Goal: Communication & Community: Connect with others

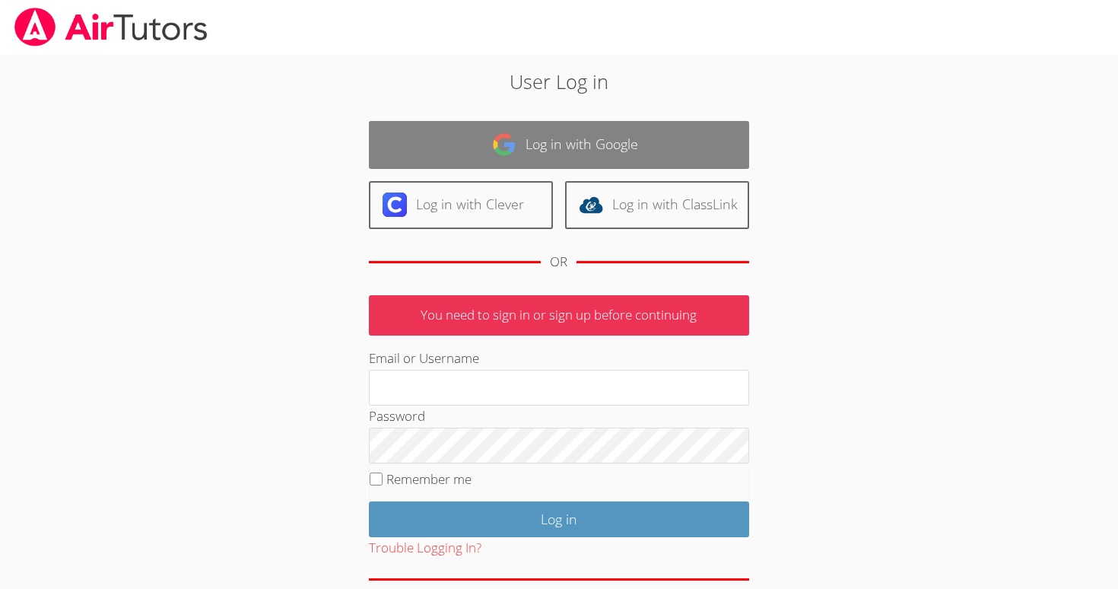
click at [580, 127] on link "Log in with Google" at bounding box center [559, 145] width 380 height 48
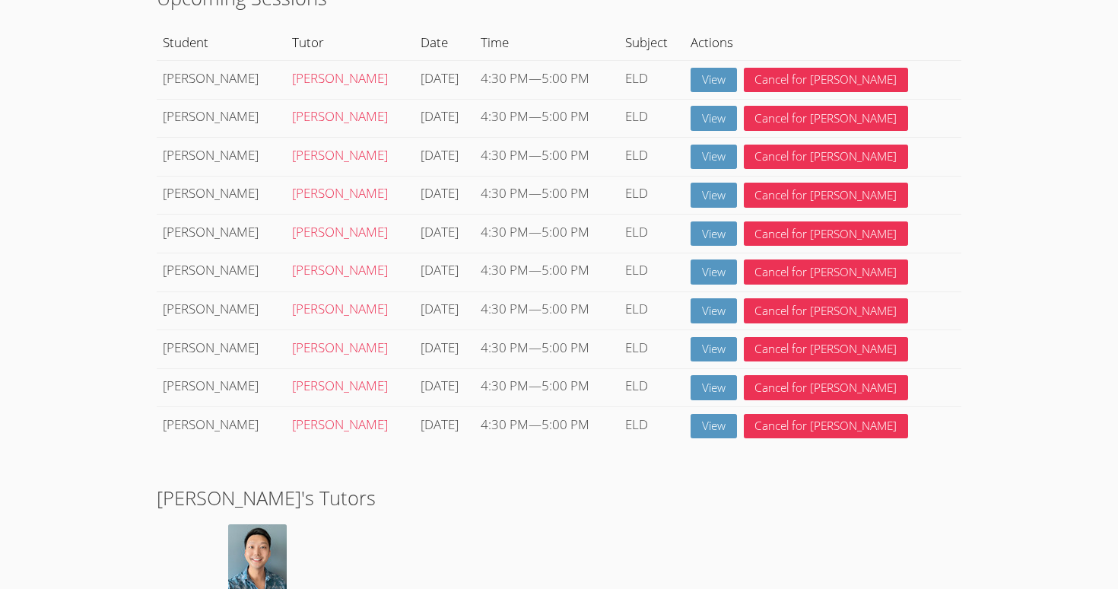
scroll to position [138, 0]
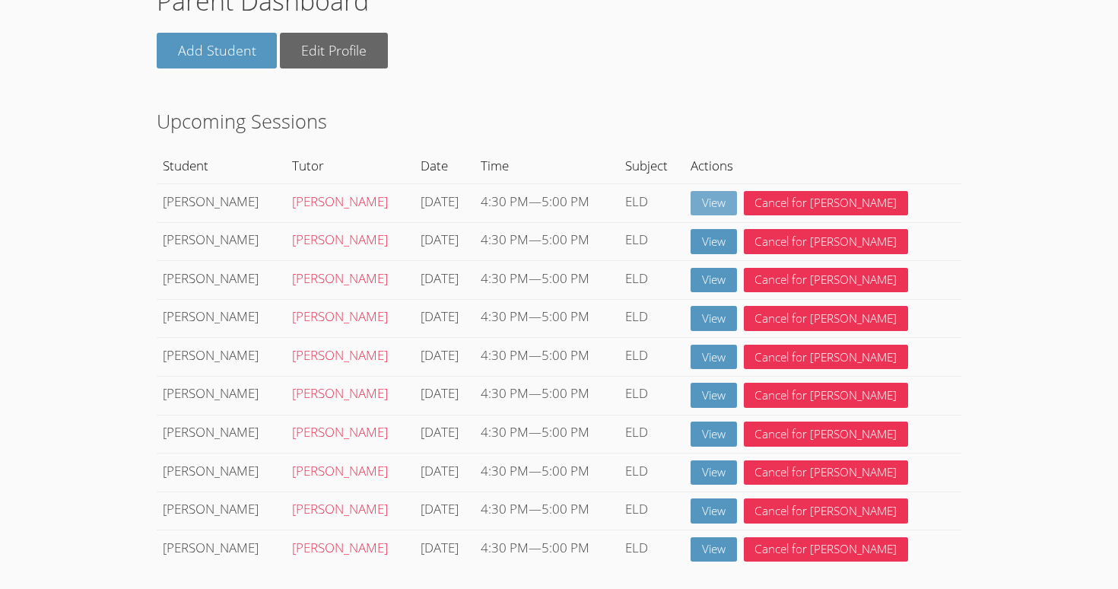
click at [735, 191] on link "View" at bounding box center [714, 203] width 46 height 25
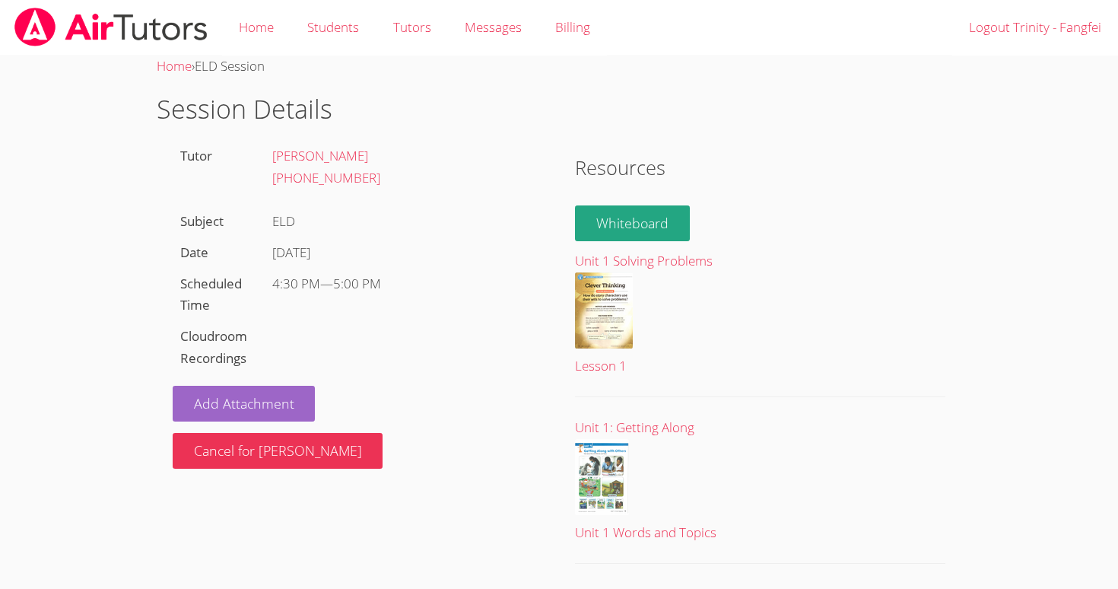
scroll to position [16, 0]
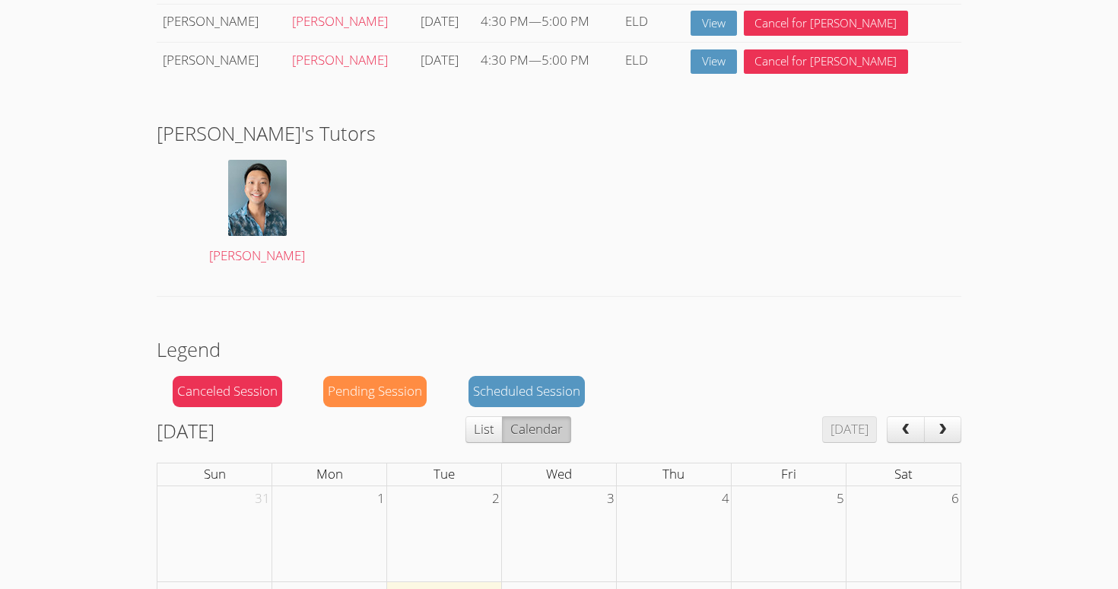
scroll to position [853, 0]
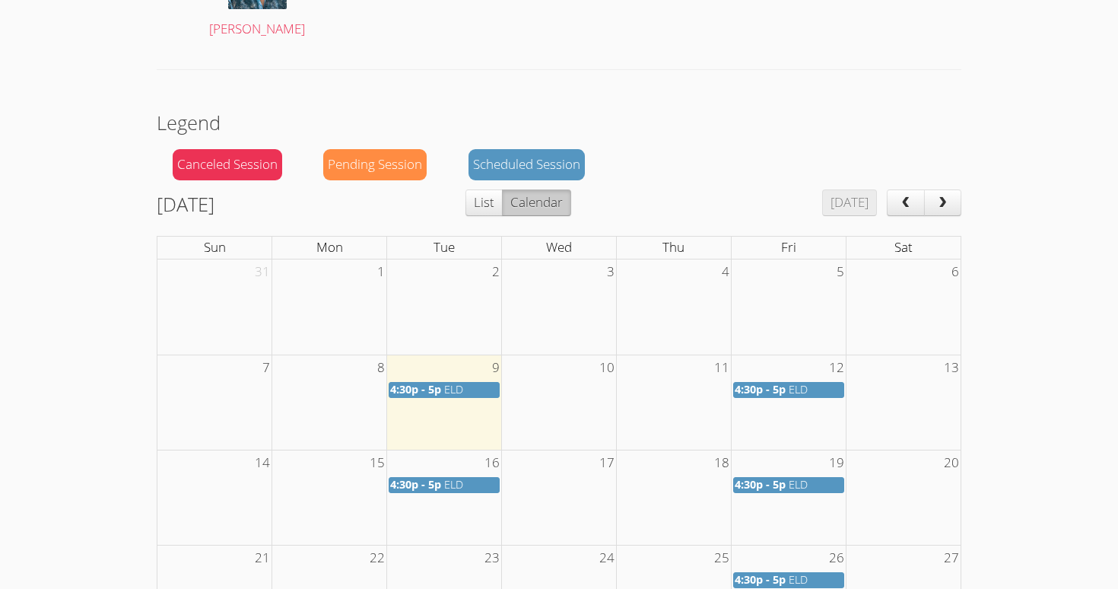
click at [412, 386] on span "4:30p - 5p" at bounding box center [415, 389] width 51 height 14
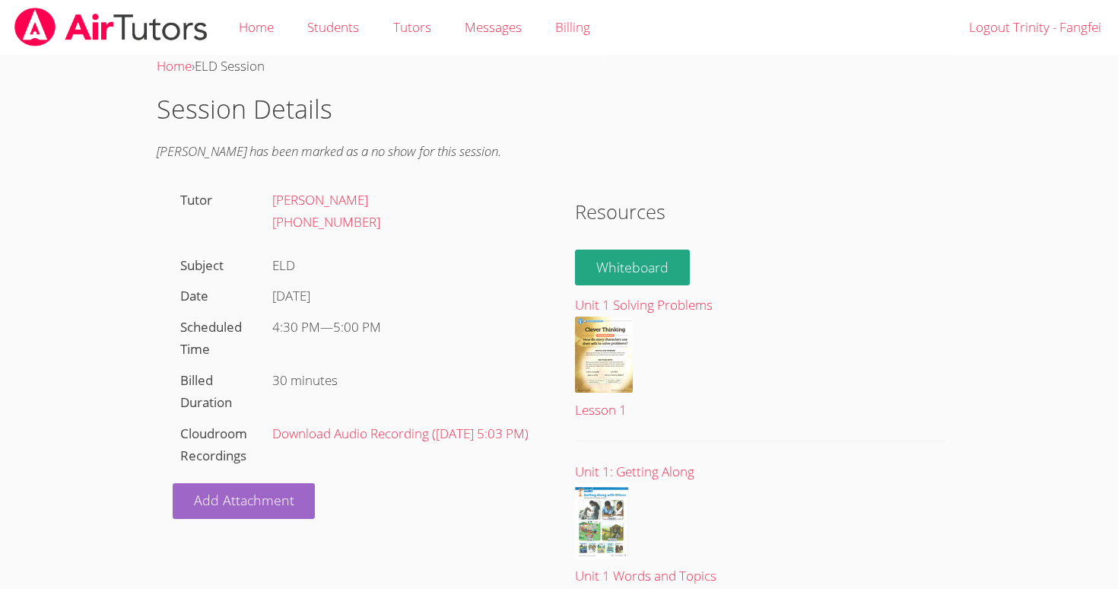
scroll to position [60, 0]
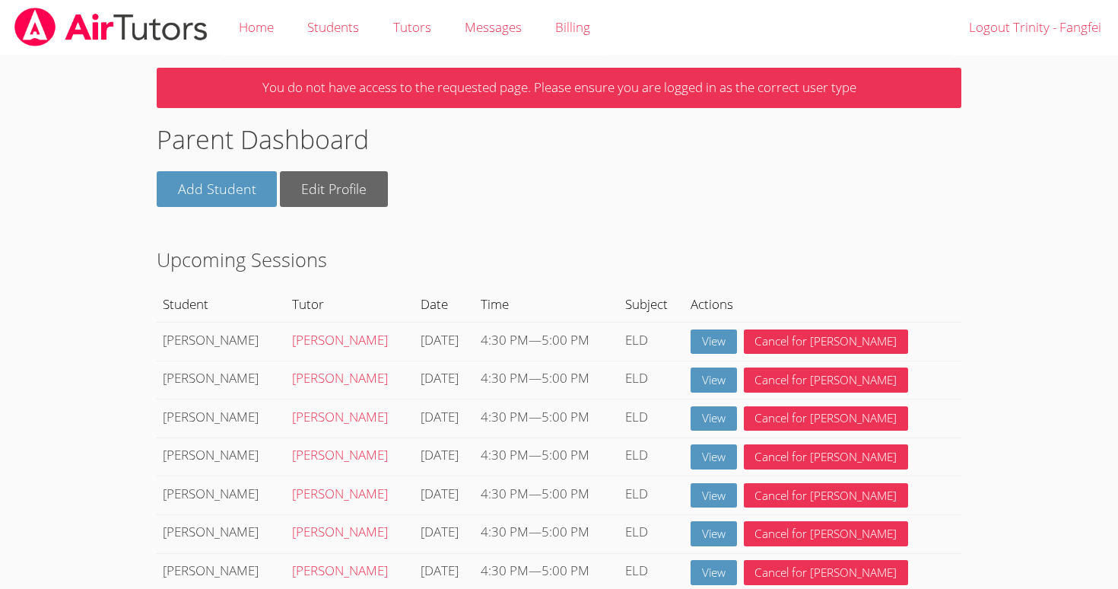
scroll to position [3, 0]
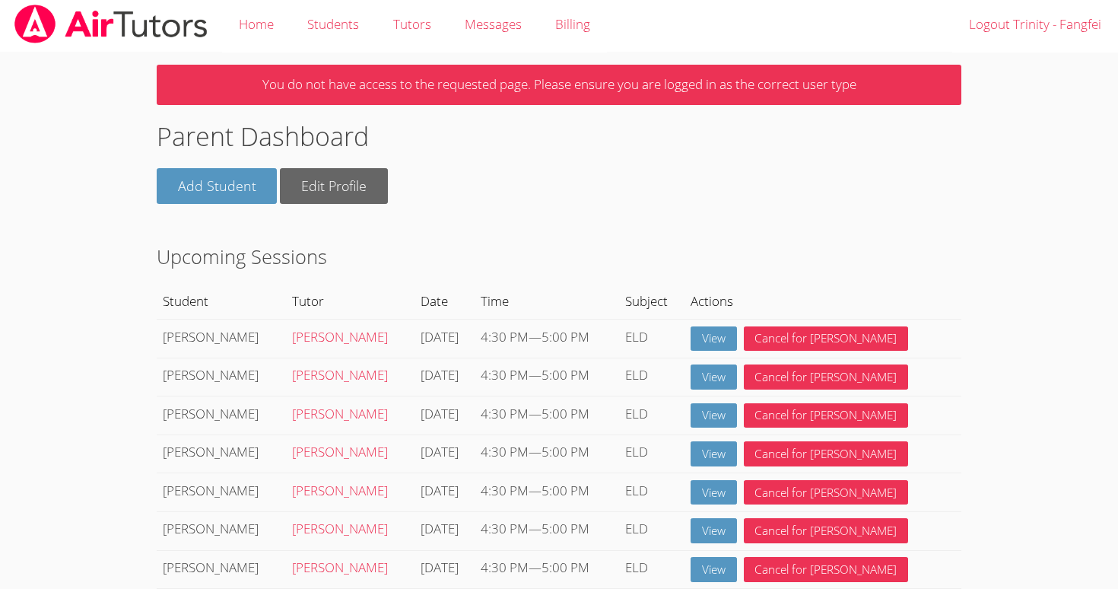
click at [758, 86] on p "You do not have access to the requested page. Please ensure you are logged in a…" at bounding box center [559, 85] width 805 height 40
click at [741, 173] on div "Add Student Edit Profile" at bounding box center [559, 186] width 805 height 36
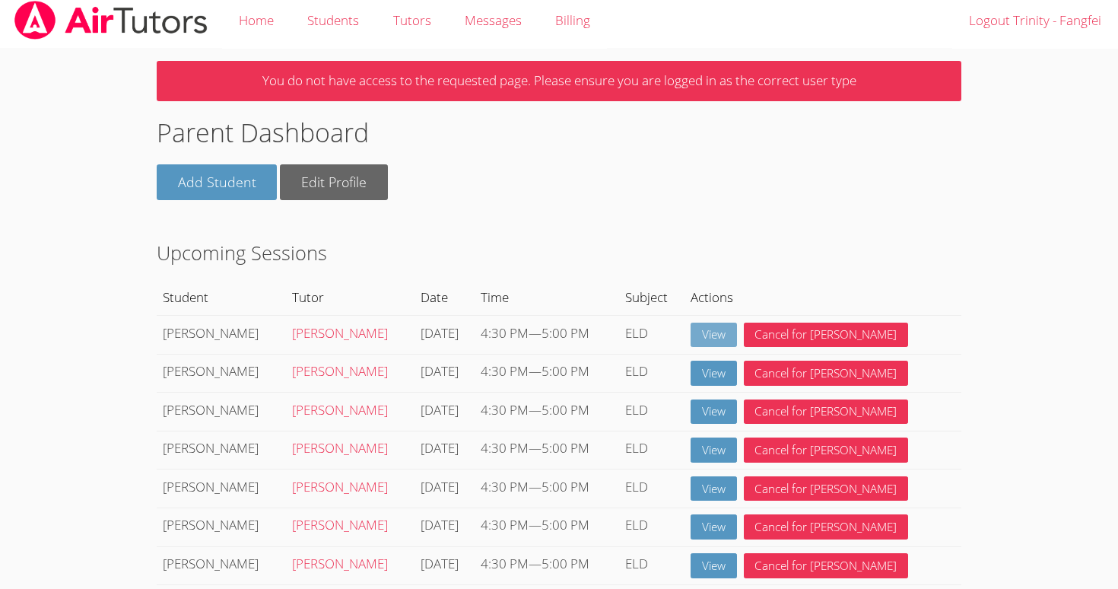
click at [728, 331] on link "View" at bounding box center [714, 334] width 46 height 25
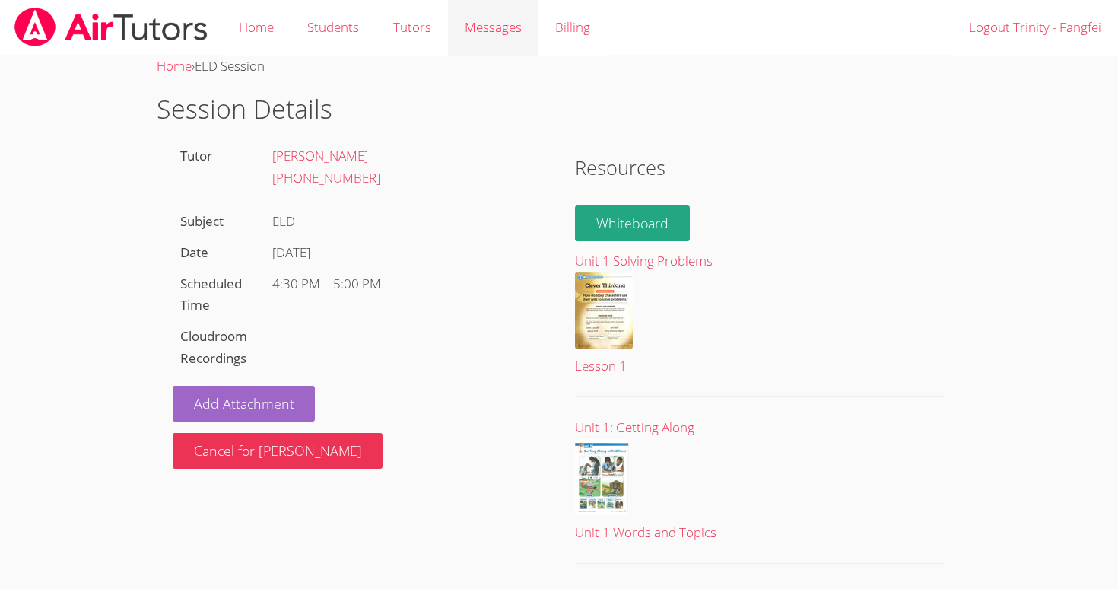
click at [475, 33] on span "Messages" at bounding box center [493, 26] width 57 height 17
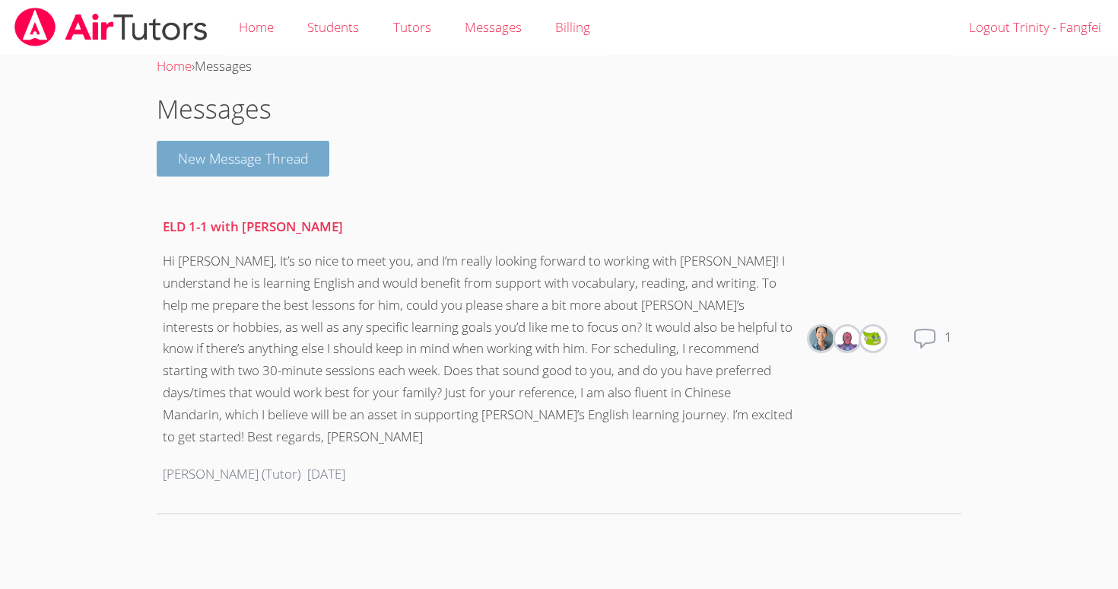
click at [308, 151] on button "New Message Thread" at bounding box center [243, 159] width 173 height 36
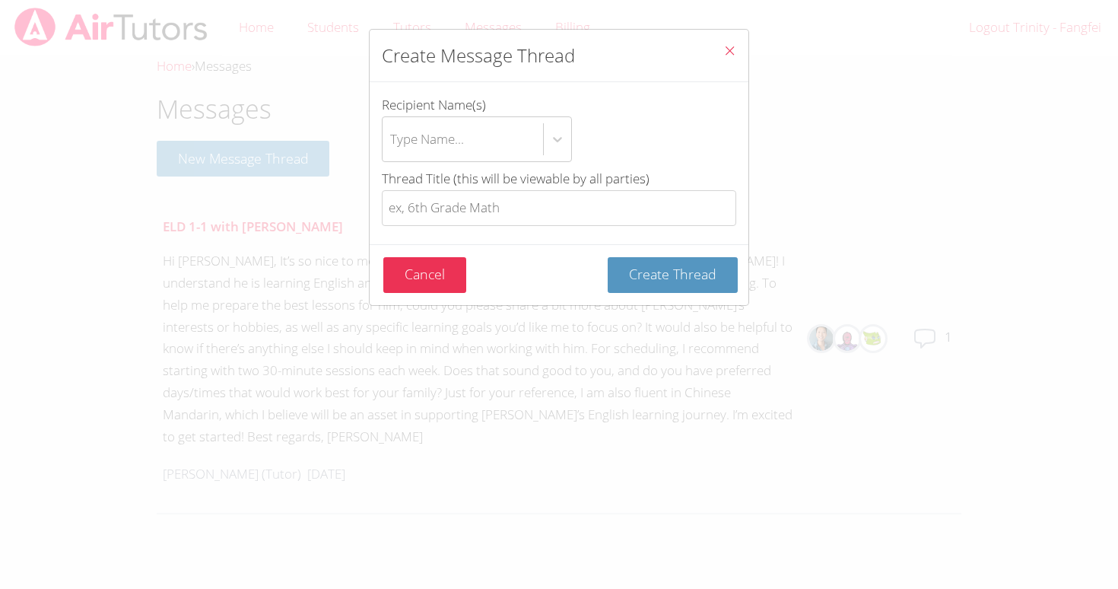
click at [276, 244] on div "Create Message Thread Recipient Name(s) Type Name... Thread Title (this will be…" at bounding box center [559, 294] width 1118 height 589
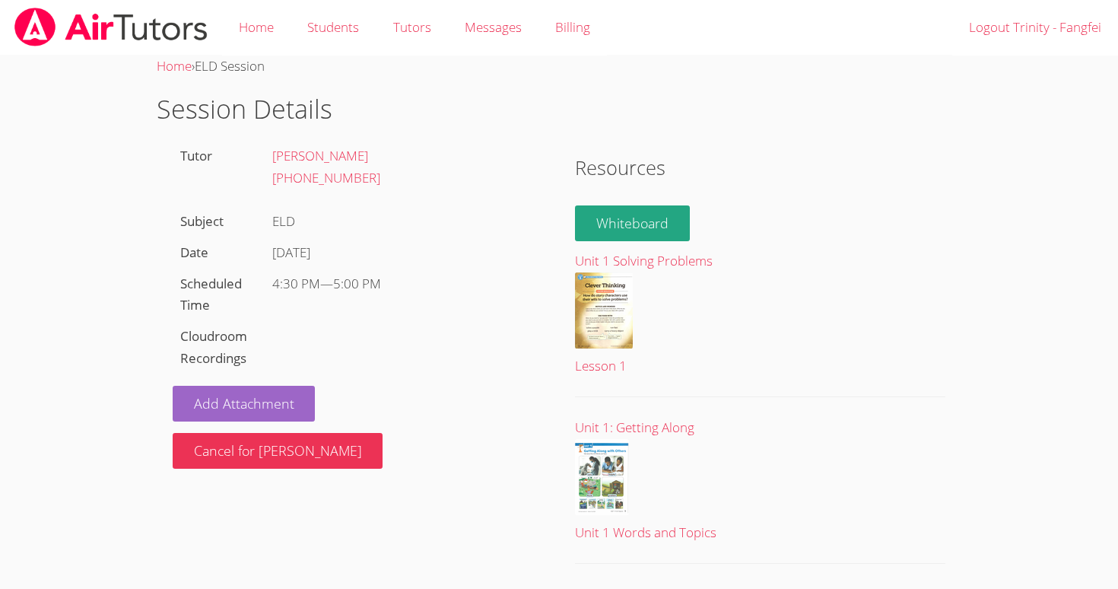
scroll to position [7, 0]
